Goal: Information Seeking & Learning: Learn about a topic

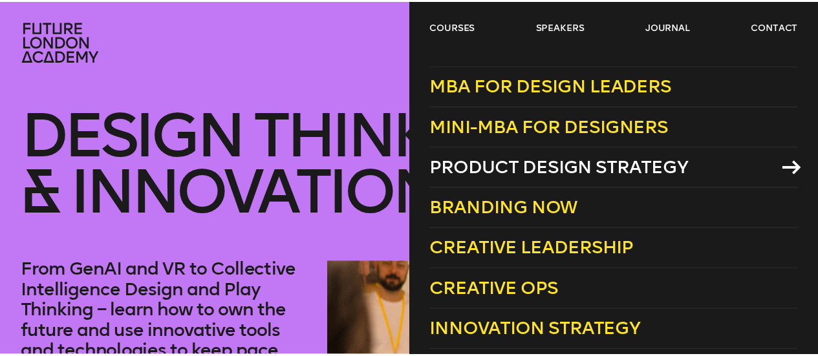
scroll to position [13, 0]
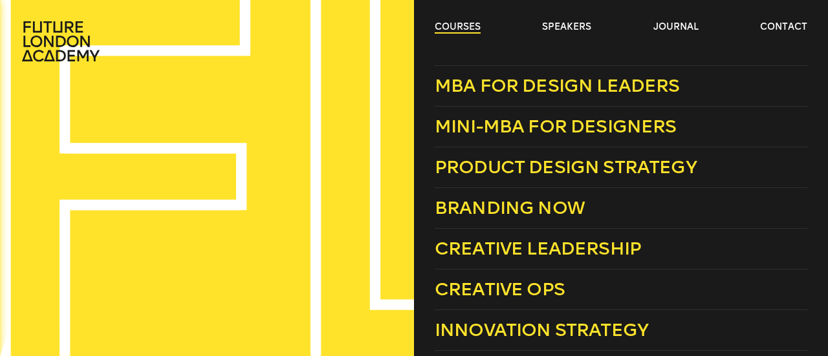
click at [454, 25] on link "courses" at bounding box center [458, 27] width 46 height 13
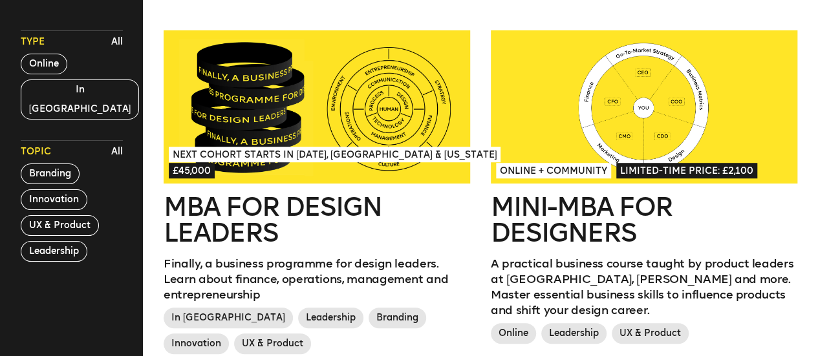
scroll to position [380, 0]
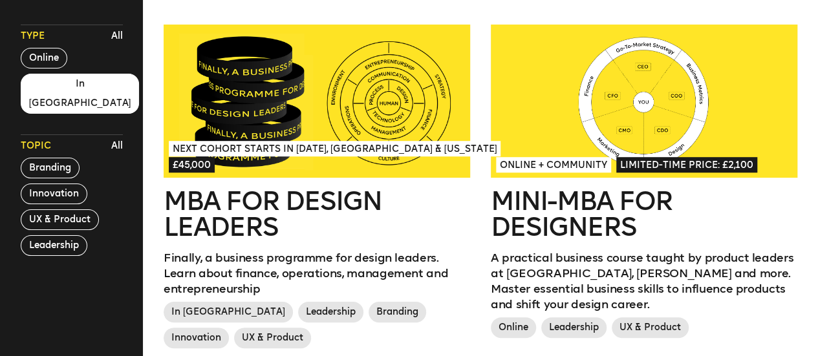
click at [53, 90] on button "In London" at bounding box center [80, 94] width 119 height 40
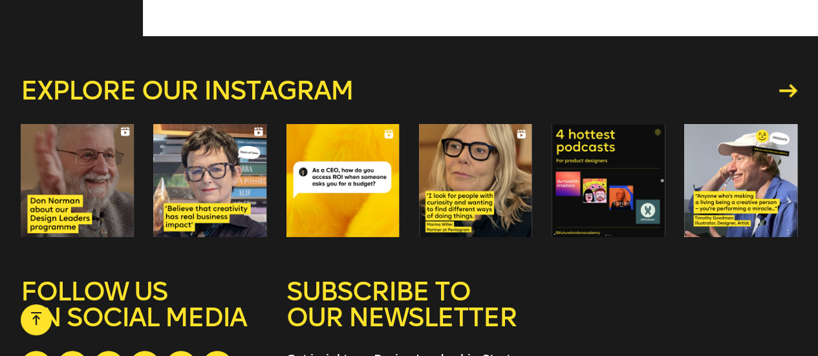
scroll to position [1419, 0]
